Goal: Task Accomplishment & Management: Manage account settings

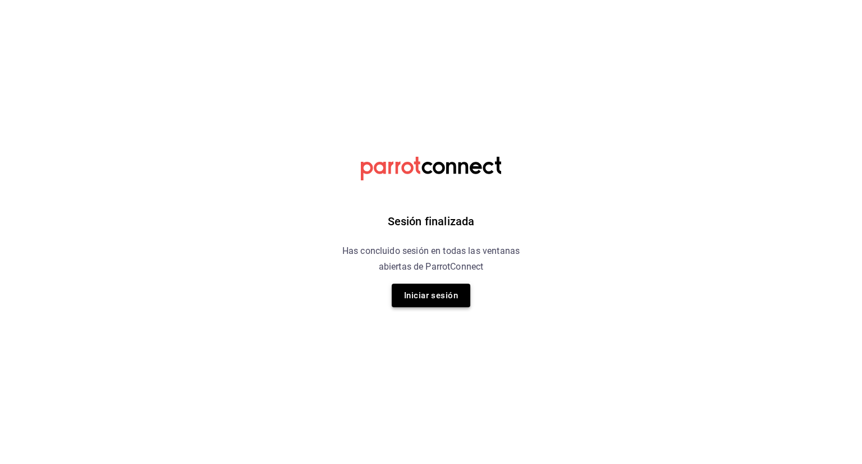
click at [447, 300] on button "Iniciar sesión" at bounding box center [431, 296] width 79 height 24
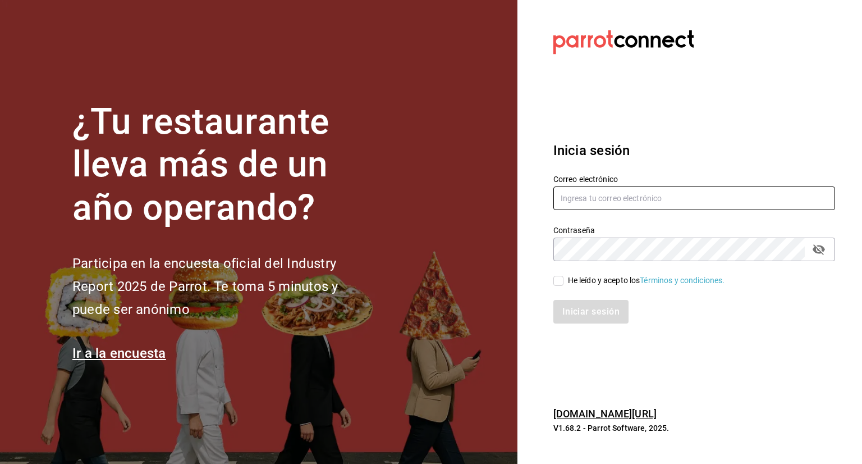
type input "affogatomx@gmail.com"
click at [558, 281] on input "He leído y acepto los Términos y condiciones." at bounding box center [559, 281] width 10 height 10
checkbox input "true"
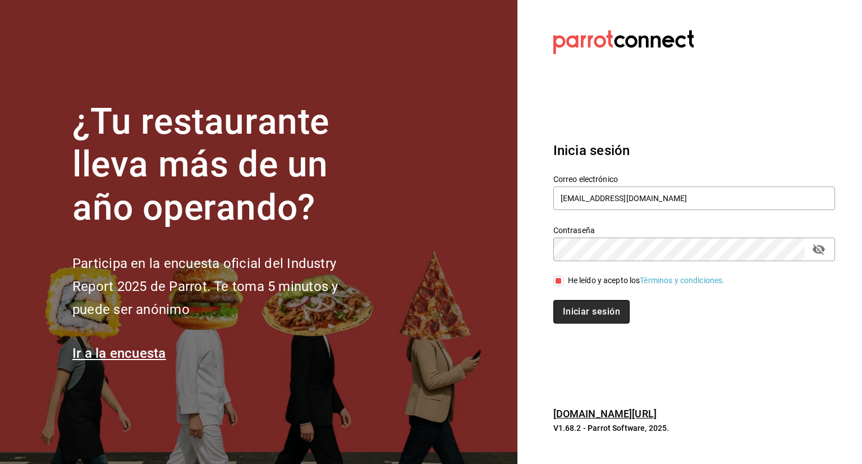
click at [608, 310] on button "Iniciar sesión" at bounding box center [592, 312] width 76 height 24
